Goal: Task Accomplishment & Management: Complete application form

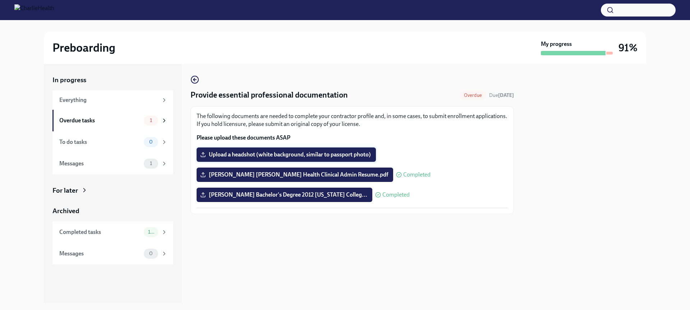
click at [249, 156] on span "Upload a headshot (white background, similar to passport photo)" at bounding box center [286, 154] width 169 height 7
click at [0, 0] on input "Upload a headshot (white background, similar to passport photo)" at bounding box center [0, 0] width 0 height 0
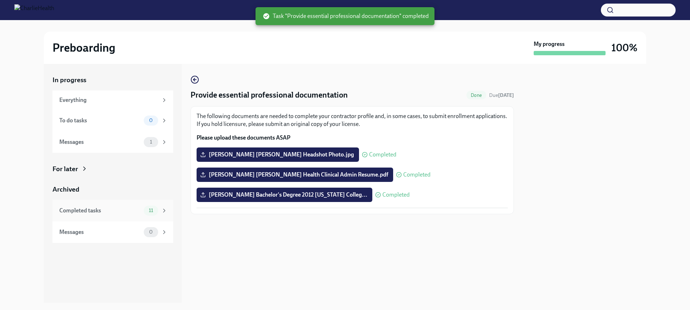
click at [123, 215] on div "Completed tasks 11" at bounding box center [113, 211] width 108 height 10
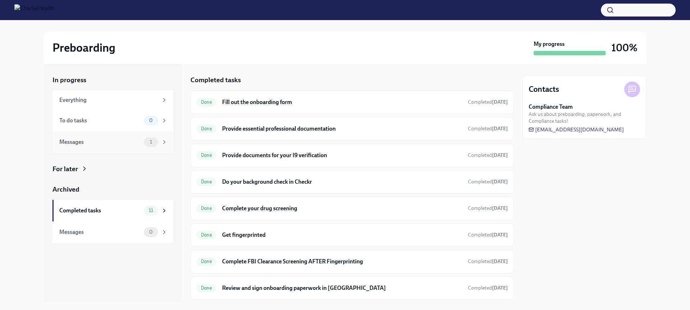
click at [172, 143] on div "Messages 1" at bounding box center [112, 142] width 121 height 22
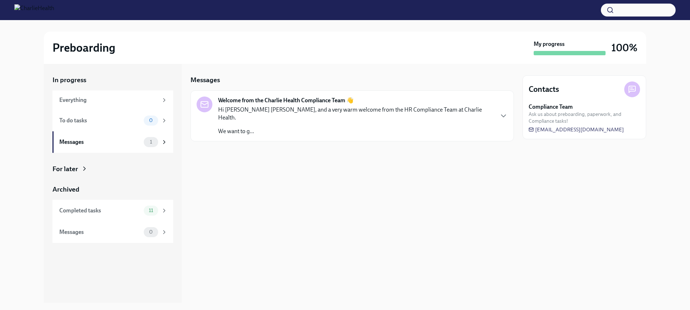
click at [309, 107] on p "Hi Anne Louise, and a very warm welcome from the HR Compliance Team at Charlie …" at bounding box center [355, 114] width 275 height 16
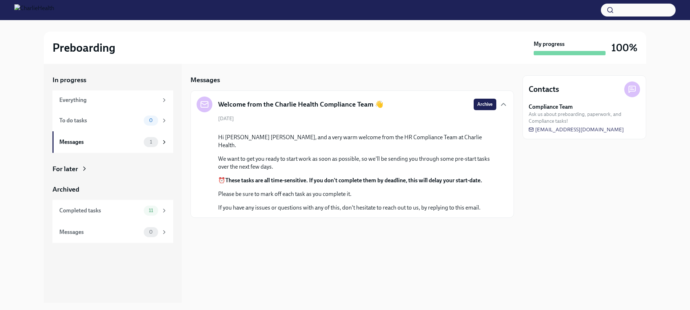
scroll to position [8, 0]
click at [108, 102] on div "Everything" at bounding box center [108, 100] width 99 height 8
